Goal: Task Accomplishment & Management: Manage account settings

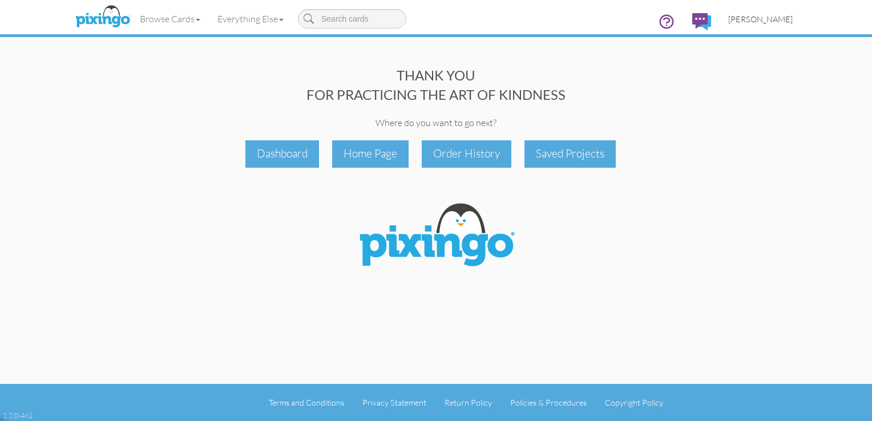
drag, startPoint x: 0, startPoint y: 0, endPoint x: 767, endPoint y: 23, distance: 767.4
click at [767, 23] on span "[PERSON_NAME]" at bounding box center [760, 19] width 64 height 10
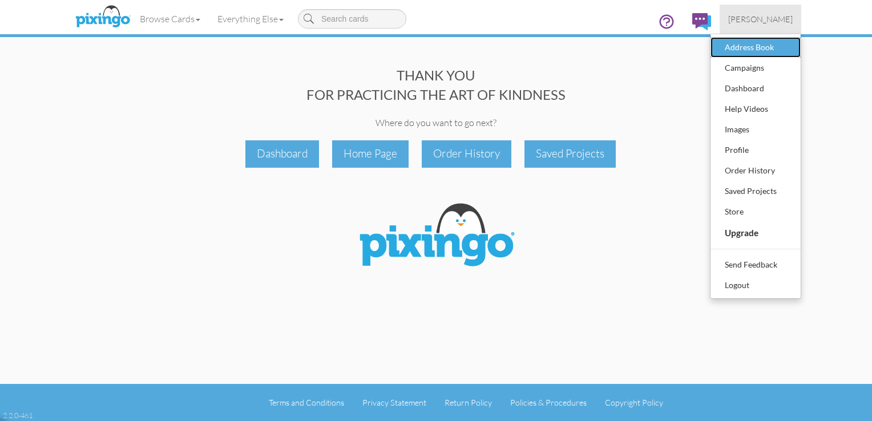
click at [752, 47] on div "Address Book" at bounding box center [755, 47] width 67 height 17
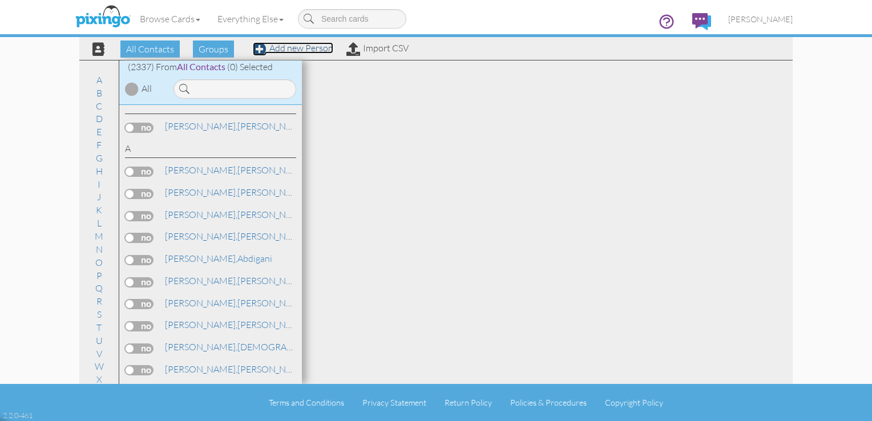
click at [288, 48] on link "Add new Person" at bounding box center [293, 47] width 80 height 11
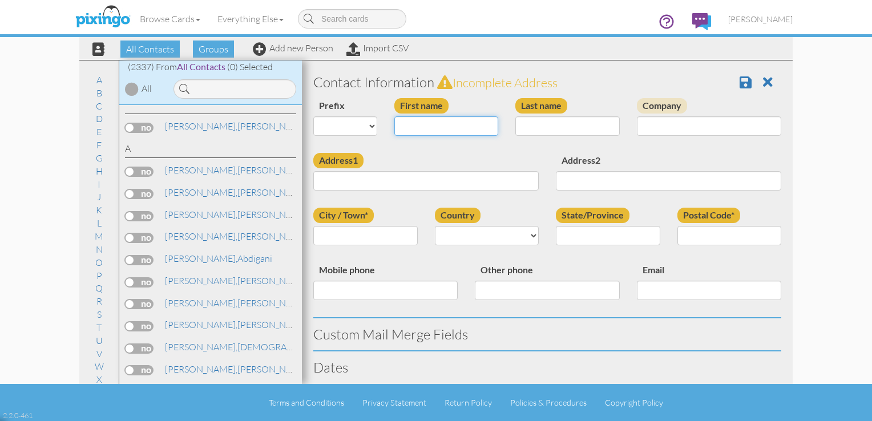
click at [404, 124] on input "First name" at bounding box center [446, 125] width 104 height 19
type input "[PERSON_NAME]"
type input "Pola"
click at [527, 239] on select "United States -------------- Afghanistan Albania Algeria American Samoa Andorra…" at bounding box center [487, 235] width 104 height 19
select select "object:23554"
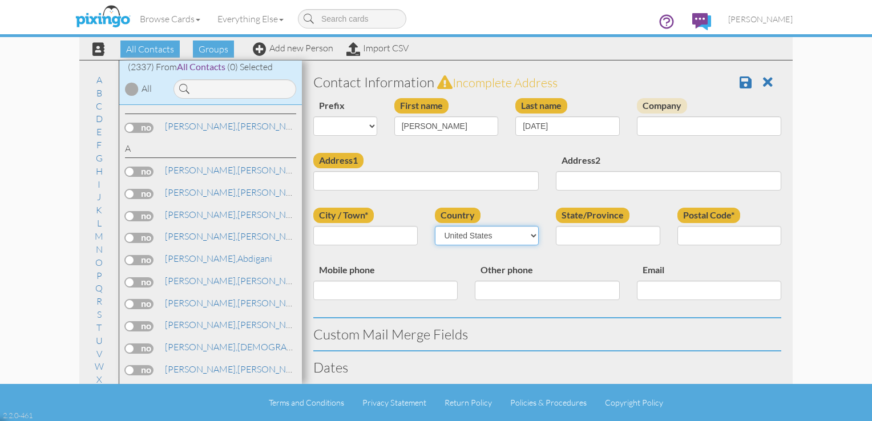
click at [435, 226] on select "United States -------------- Afghanistan Albania Algeria American Samoa Andorra…" at bounding box center [487, 235] width 104 height 19
click at [648, 229] on select "AA (Military) AE (Military) Alabama Alaska American Samoa AP (Military) Arizona…" at bounding box center [608, 235] width 104 height 19
select select "object:23852"
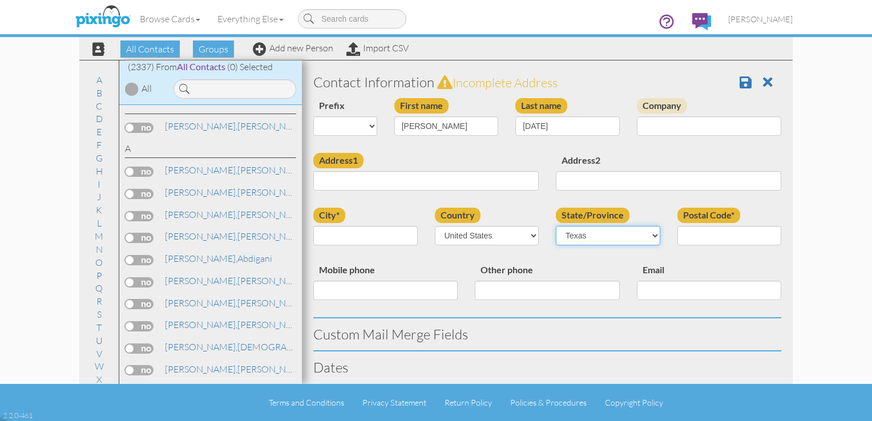
click at [556, 226] on select "AA (Military) AE (Military) Alabama Alaska American Samoa AP (Military) Arizona…" at bounding box center [608, 235] width 104 height 19
click at [682, 234] on input "Postal Code*" at bounding box center [729, 235] width 104 height 19
type input "75063"
click at [401, 289] on input "Mobile phone" at bounding box center [385, 290] width 144 height 19
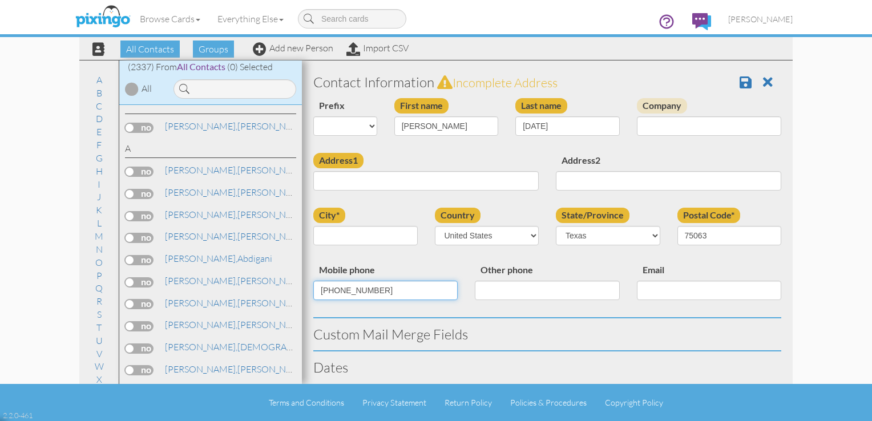
type input "[PHONE_NUMBER]"
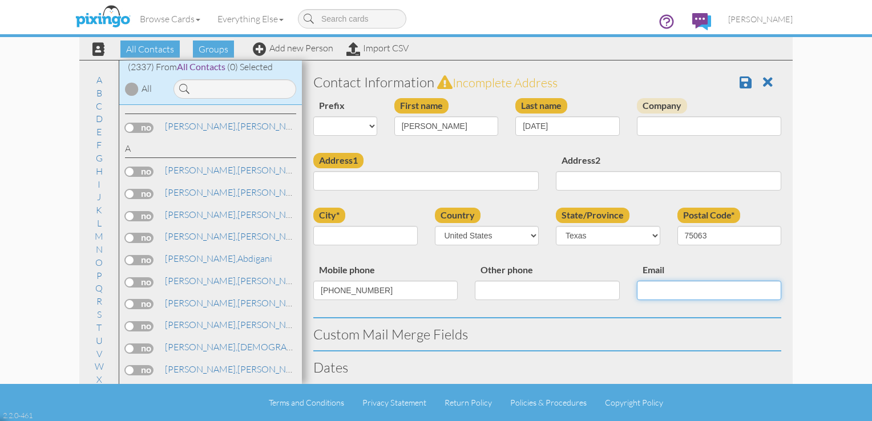
click at [659, 288] on input "Email" at bounding box center [709, 290] width 144 height 19
type input "P"
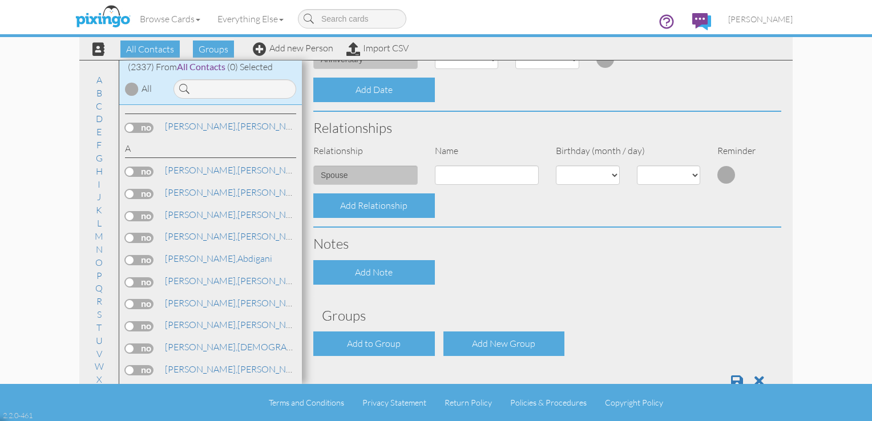
scroll to position [390, 0]
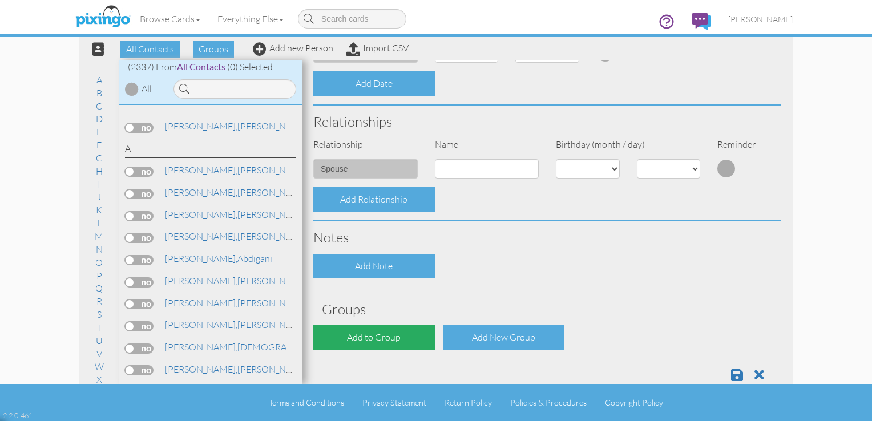
type input "[EMAIL_ADDRESS][DOMAIN_NAME]"
click at [397, 336] on div "Add to Group" at bounding box center [374, 337] width 122 height 25
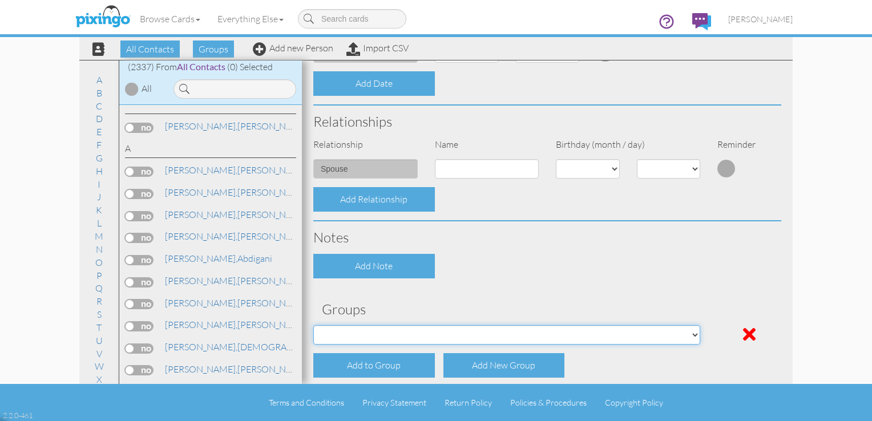
click at [381, 333] on select "All Clients Jan 13, 03:17:00 PM NACFABOY Jan 13, 03:24:53 PM" at bounding box center [506, 334] width 387 height 19
select select "object:23863"
click at [313, 325] on select "All Clients Jan 13, 03:17:00 PM NACFABOY Jan 13, 03:24:53 PM" at bounding box center [506, 334] width 387 height 19
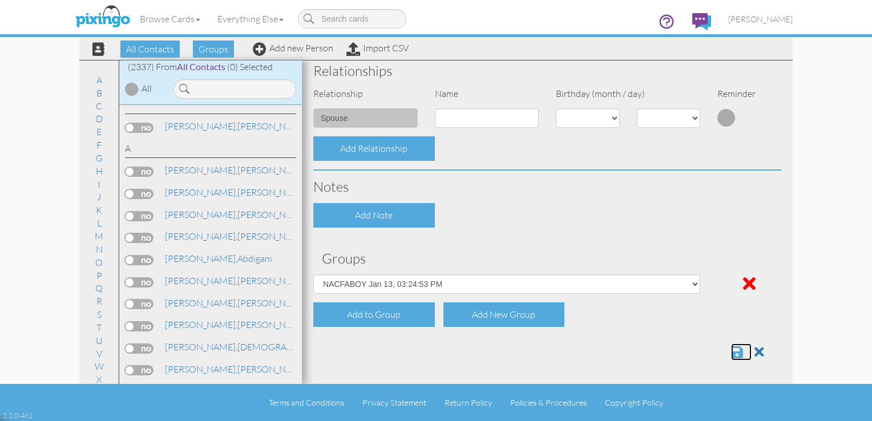
click at [731, 349] on span at bounding box center [737, 352] width 12 height 14
